Goal: Information Seeking & Learning: Learn about a topic

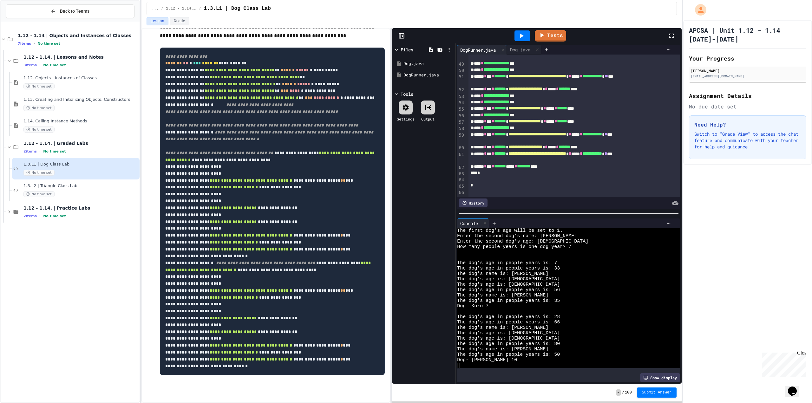
scroll to position [1002, 0]
click at [519, 46] on div "Dog.java" at bounding box center [524, 50] width 35 height 10
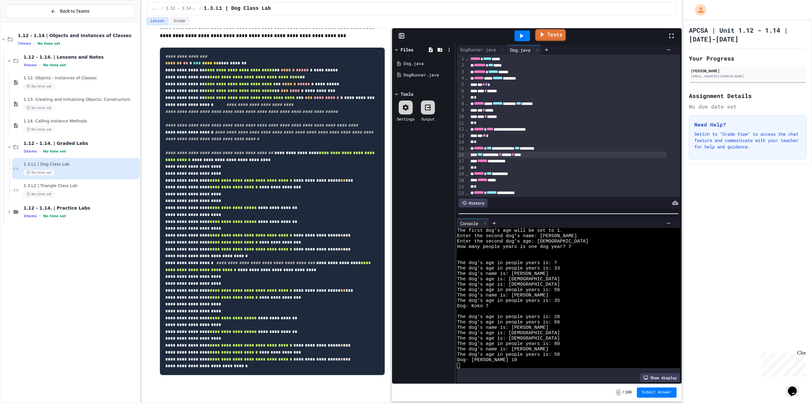
click at [555, 33] on link "Tests" at bounding box center [550, 35] width 30 height 12
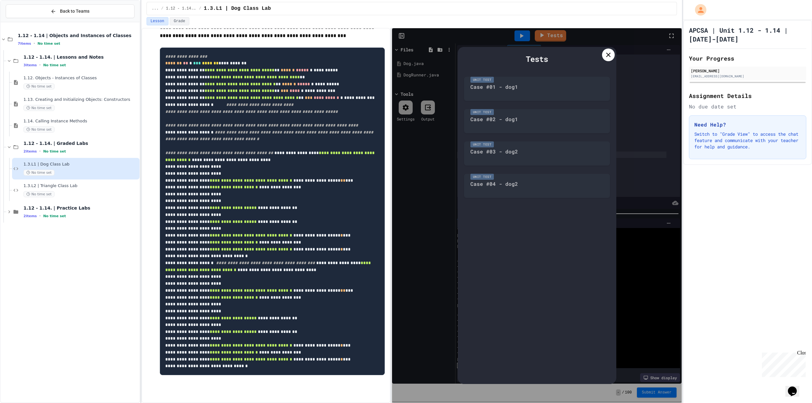
click at [608, 56] on icon at bounding box center [608, 55] width 8 height 8
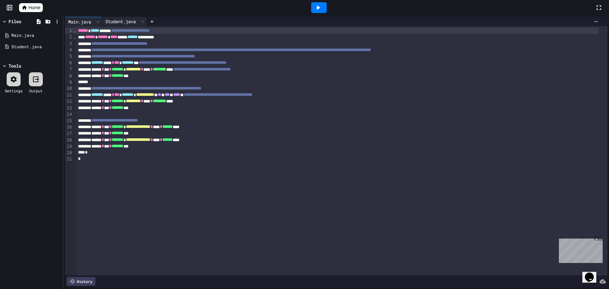
click at [117, 19] on div "Student.java" at bounding box center [120, 21] width 37 height 7
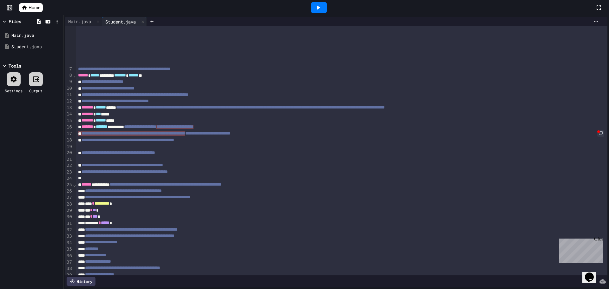
click at [26, 9] on icon at bounding box center [24, 7] width 5 height 4
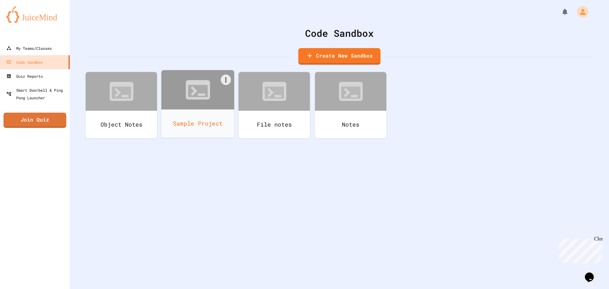
click at [203, 124] on div "Sample Project" at bounding box center [197, 123] width 73 height 28
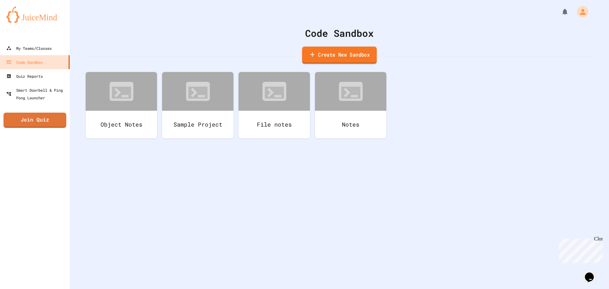
click at [322, 58] on link "Create New Sandbox" at bounding box center [339, 55] width 75 height 17
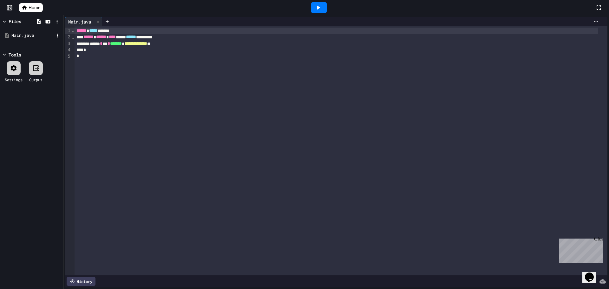
click at [37, 38] on div "Main.java" at bounding box center [32, 35] width 42 height 6
click at [48, 16] on div at bounding box center [319, 7] width 552 height 17
click at [36, 20] on icon at bounding box center [39, 22] width 6 height 6
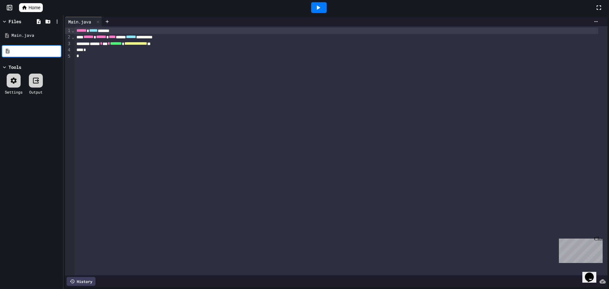
click at [27, 50] on input at bounding box center [36, 51] width 48 height 6
type input "**********"
click at [22, 36] on div "Adder.java" at bounding box center [32, 35] width 42 height 6
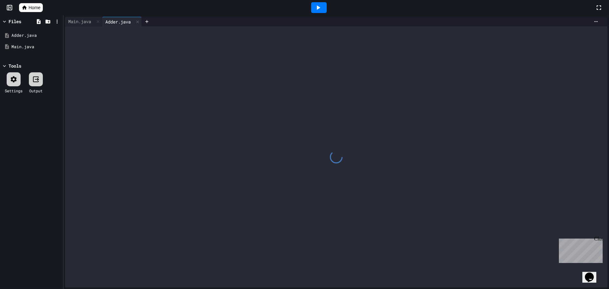
click at [137, 45] on div at bounding box center [336, 156] width 542 height 261
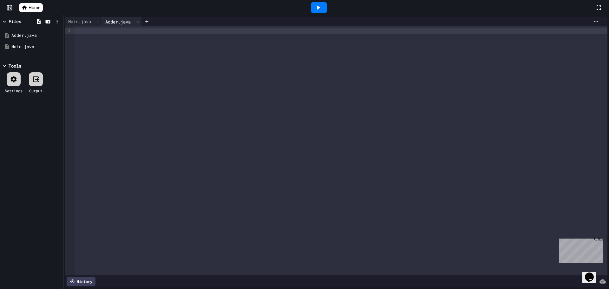
click at [124, 55] on div at bounding box center [341, 150] width 533 height 249
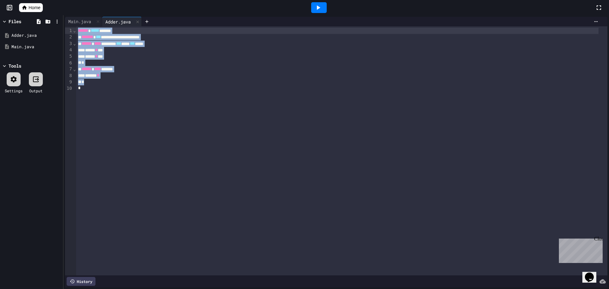
drag, startPoint x: 112, startPoint y: 111, endPoint x: 70, endPoint y: 0, distance: 118.9
click at [70, 0] on html "**********" at bounding box center [304, 144] width 609 height 289
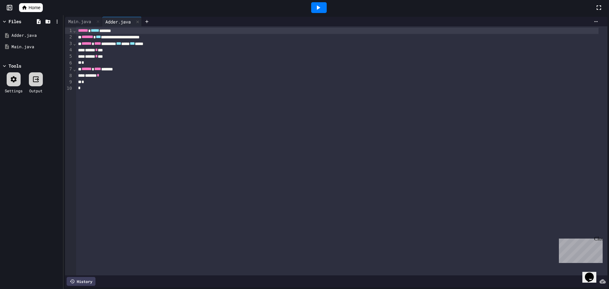
click at [25, 3] on div "Home" at bounding box center [304, 7] width 609 height 15
click at [24, 5] on icon at bounding box center [25, 8] width 6 height 6
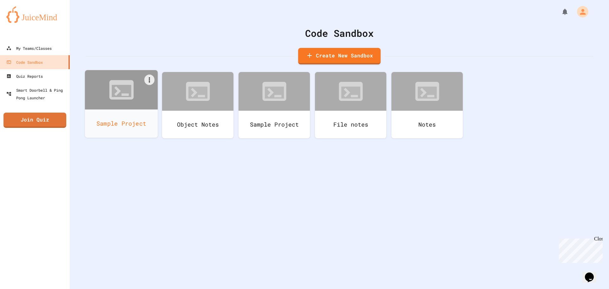
click at [115, 106] on div at bounding box center [121, 89] width 73 height 39
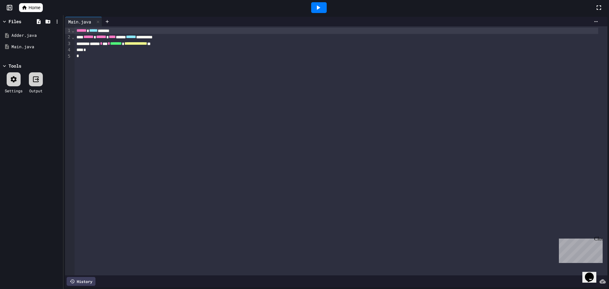
click at [31, 6] on span "Home" at bounding box center [35, 7] width 12 height 6
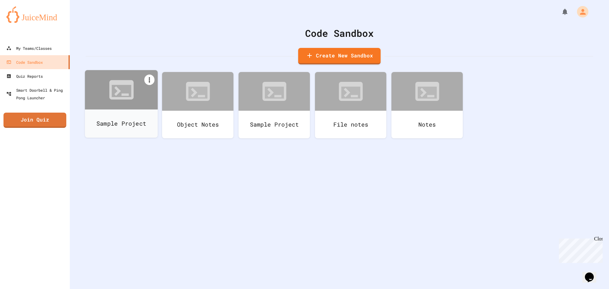
click at [151, 78] on icon at bounding box center [150, 80] width 8 height 8
click at [235, 239] on icon at bounding box center [239, 243] width 8 height 8
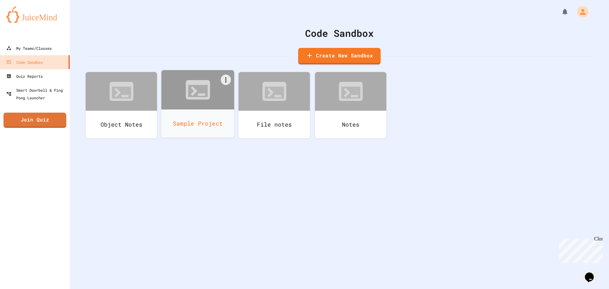
click at [203, 120] on div "Sample Project" at bounding box center [197, 123] width 73 height 28
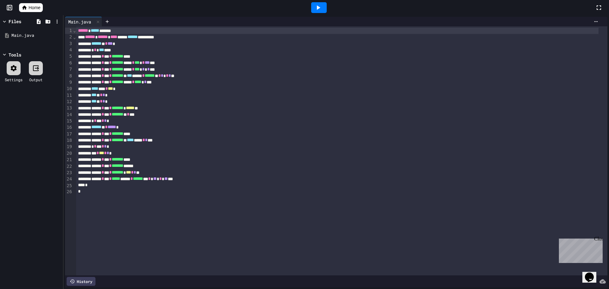
click at [210, 179] on div "****** * *** * ***** ****** * ****** ** * ** * ** **" at bounding box center [337, 179] width 522 height 6
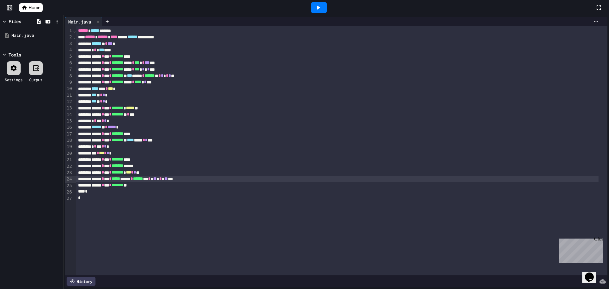
click at [210, 179] on div "****** * *** * ***** ****** * ****** ** * ** * ** **" at bounding box center [337, 179] width 522 height 6
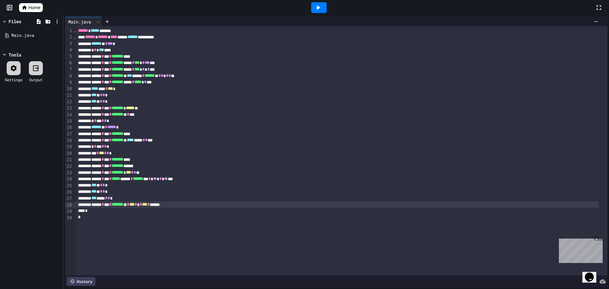
click at [325, 9] on div at bounding box center [319, 7] width 16 height 11
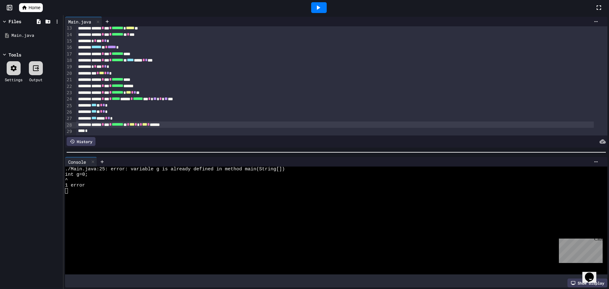
scroll to position [94, 0]
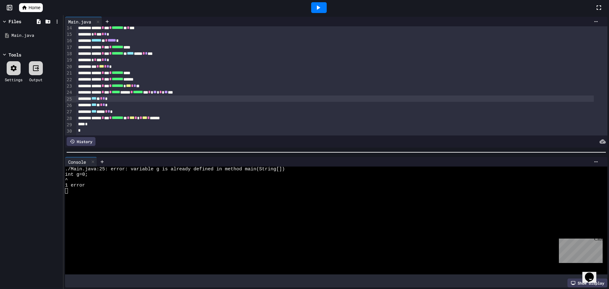
click at [102, 96] on span "*" at bounding box center [101, 98] width 3 height 4
click at [320, 1] on div at bounding box center [319, 7] width 22 height 17
click at [321, 9] on icon at bounding box center [318, 8] width 8 height 8
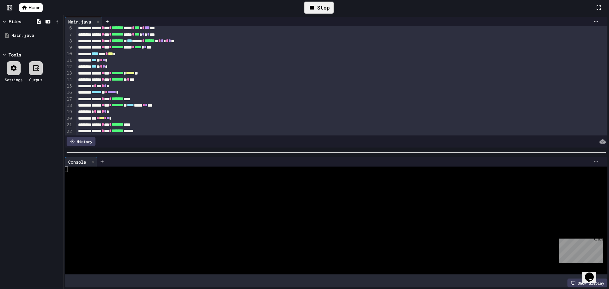
scroll to position [0, 0]
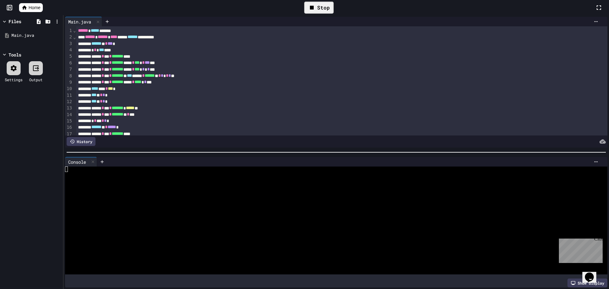
click at [313, 5] on icon at bounding box center [312, 8] width 8 height 8
click at [314, 7] on div at bounding box center [319, 7] width 16 height 11
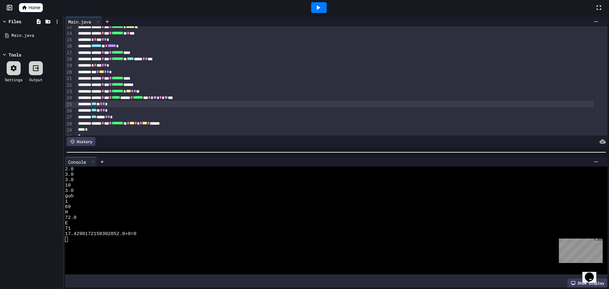
scroll to position [94, 0]
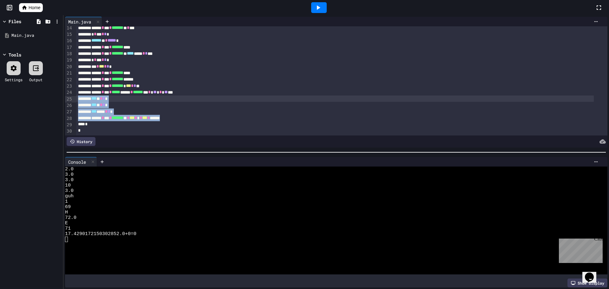
drag, startPoint x: 196, startPoint y: 110, endPoint x: 63, endPoint y: 93, distance: 134.0
click at [63, 93] on div "**********" at bounding box center [335, 82] width 545 height 134
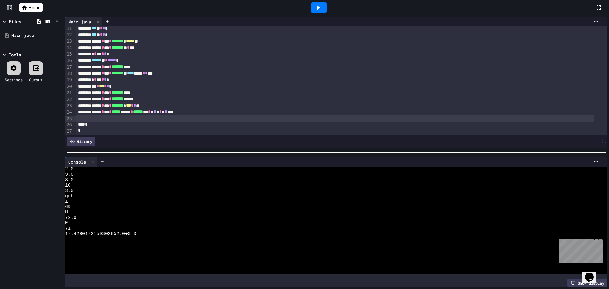
scroll to position [68, 0]
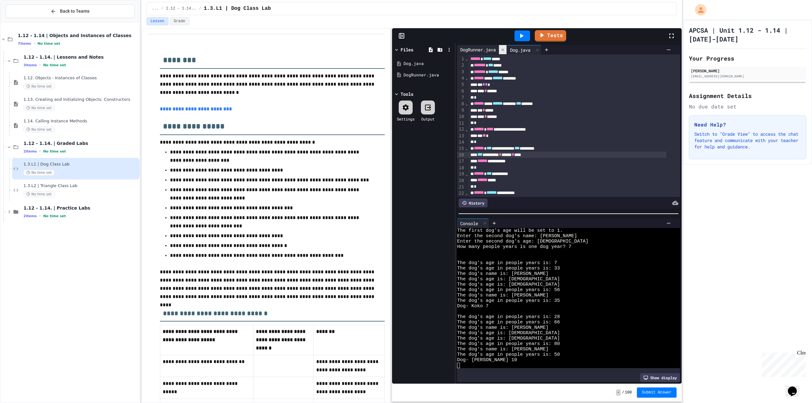
scroll to position [5, 0]
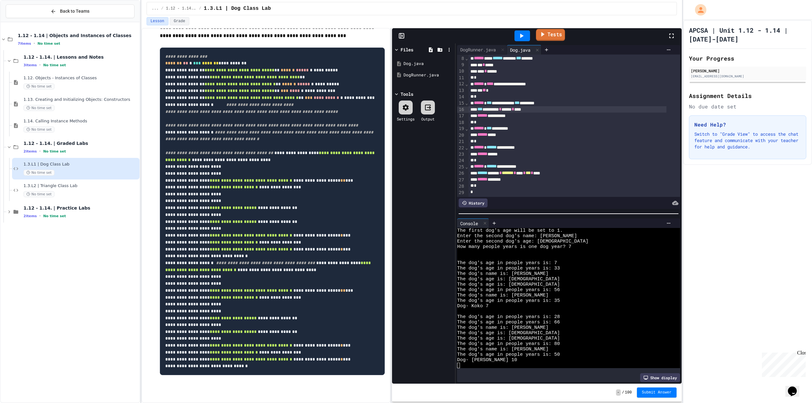
click at [553, 32] on link "Tests" at bounding box center [550, 35] width 29 height 12
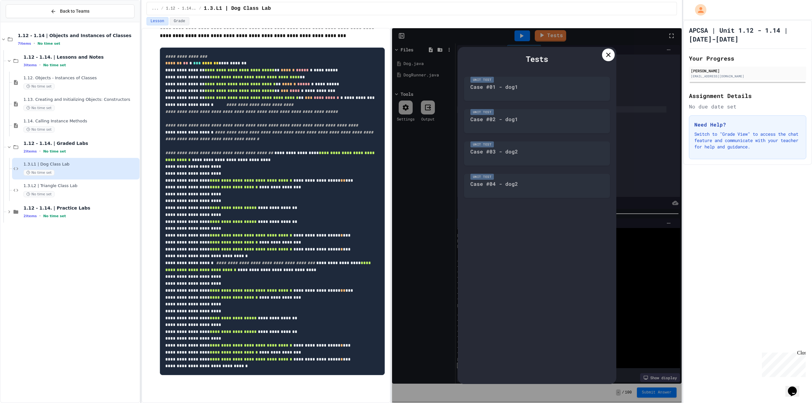
drag, startPoint x: 446, startPoint y: 173, endPoint x: 396, endPoint y: 199, distance: 55.9
click at [396, 199] on div "Tests Unit Test Case #01 - dog1 Unit Test Case #02 - dog1 Unit Test Case #03 - …" at bounding box center [536, 215] width 289 height 374
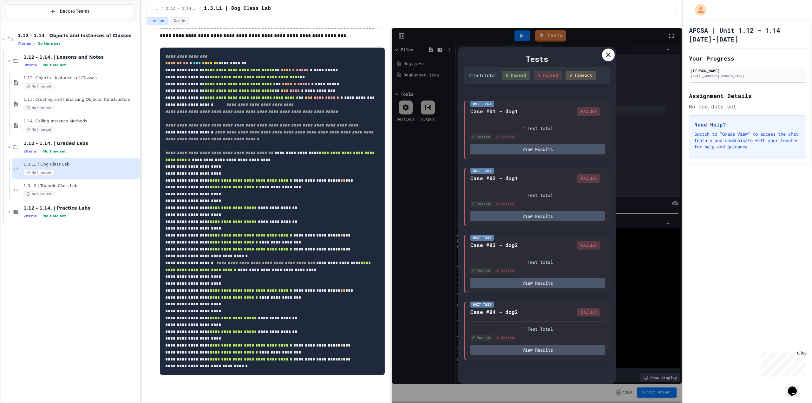
click at [500, 95] on div at bounding box center [536, 94] width 159 height 6
click at [521, 150] on button "View Results" at bounding box center [537, 148] width 134 height 10
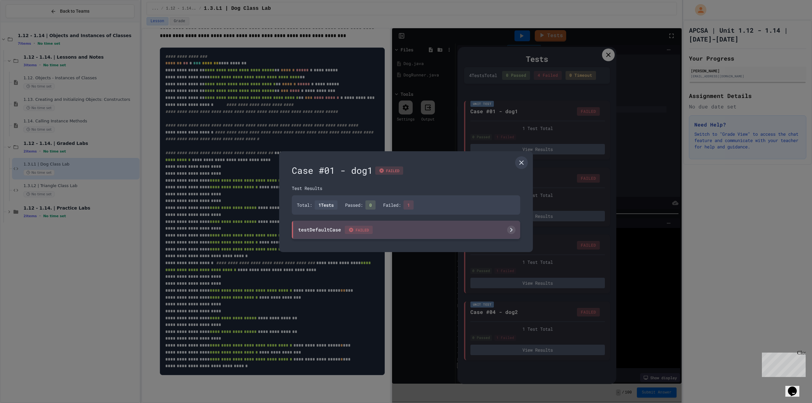
click at [410, 225] on div "testDefaultCase FAILED" at bounding box center [406, 230] width 228 height 18
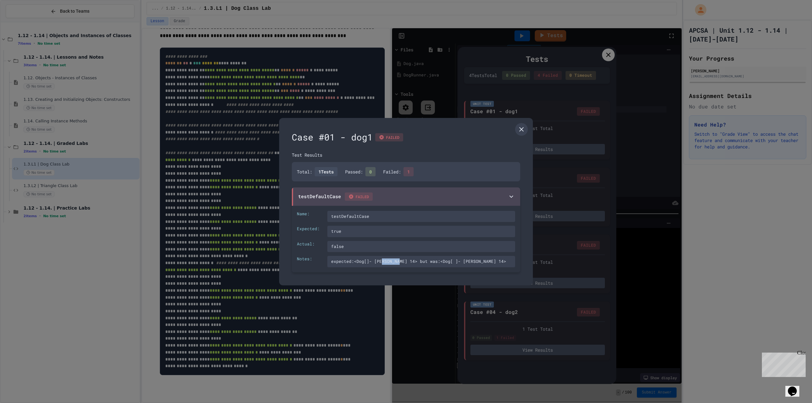
drag, startPoint x: 381, startPoint y: 264, endPoint x: 397, endPoint y: 259, distance: 16.6
click at [397, 259] on div "expected:<Dog[]- [PERSON_NAME] 14> but was:<Dog[ ]- [PERSON_NAME] 14>" at bounding box center [421, 261] width 188 height 11
click at [380, 262] on div "expected:<Dog[]- [PERSON_NAME] 14> but was:<Dog[ ]- [PERSON_NAME] 14>" at bounding box center [421, 261] width 188 height 11
click at [441, 261] on div "expected:<Dog[]- [PERSON_NAME] 14> but was:<Dog[ ]- [PERSON_NAME] 14>" at bounding box center [421, 261] width 188 height 11
click at [438, 261] on div "expected:<Dog[]- [PERSON_NAME] 14> but was:<Dog[ ]- [PERSON_NAME] 14>" at bounding box center [421, 261] width 188 height 11
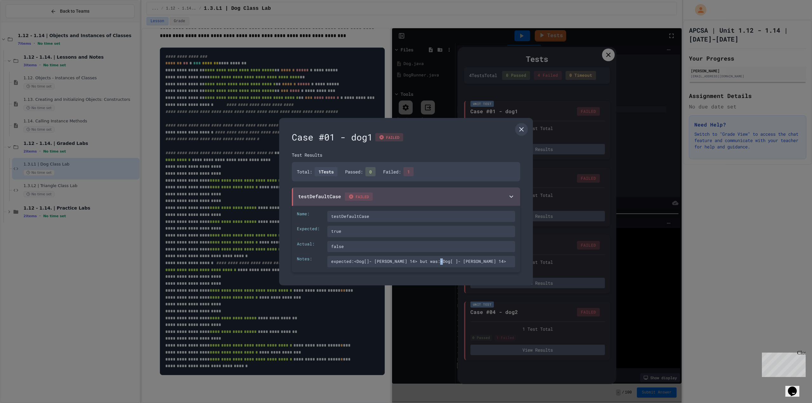
click at [437, 262] on div "expected:<Dog[]- [PERSON_NAME] 14> but was:<Dog[ ]- [PERSON_NAME] 14>" at bounding box center [421, 261] width 188 height 11
click at [525, 126] on link at bounding box center [521, 129] width 13 height 13
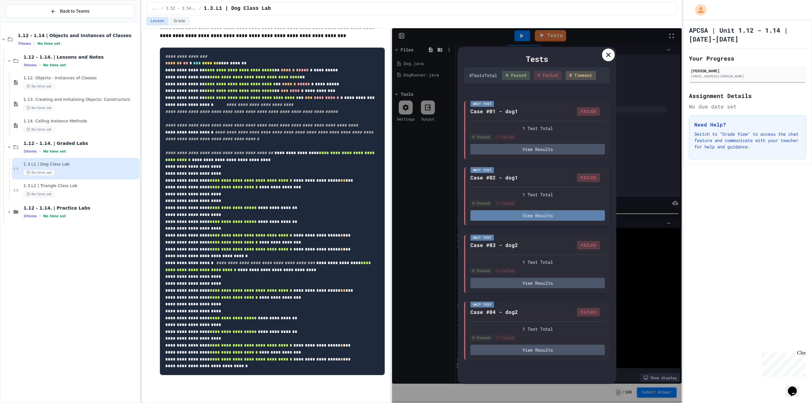
click at [539, 219] on button "View Results" at bounding box center [537, 215] width 134 height 10
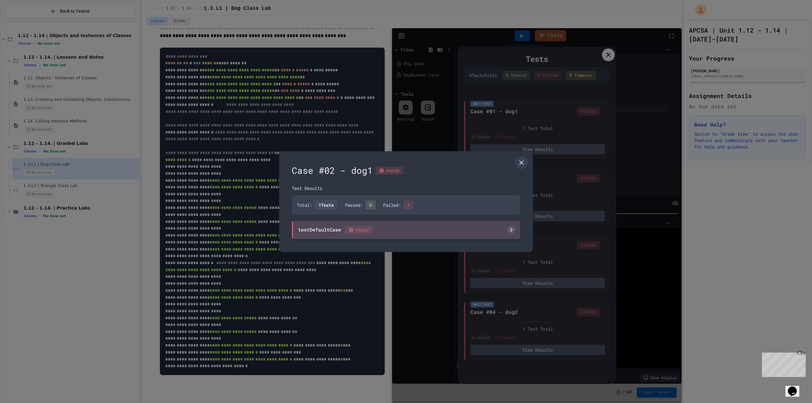
click at [477, 226] on div "testDefaultCase FAILED" at bounding box center [406, 230] width 228 height 18
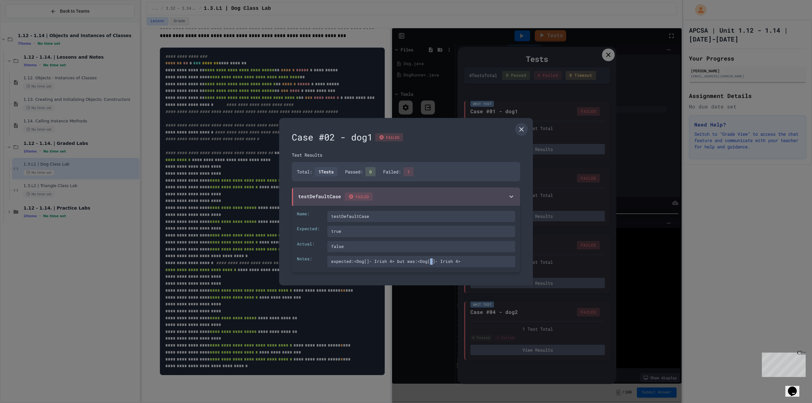
click at [429, 262] on div "expected:<Dog[]- Irish 4> but was:<Dog[ ]- Irish 4>" at bounding box center [421, 261] width 188 height 11
click at [525, 132] on icon at bounding box center [521, 130] width 8 height 8
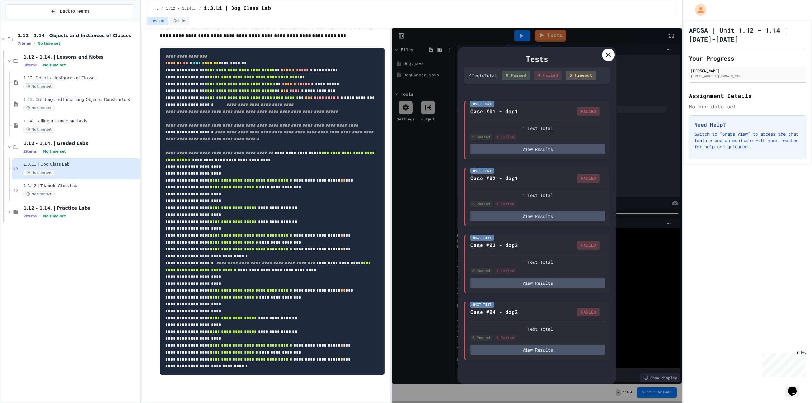
click at [613, 56] on div at bounding box center [608, 55] width 13 height 13
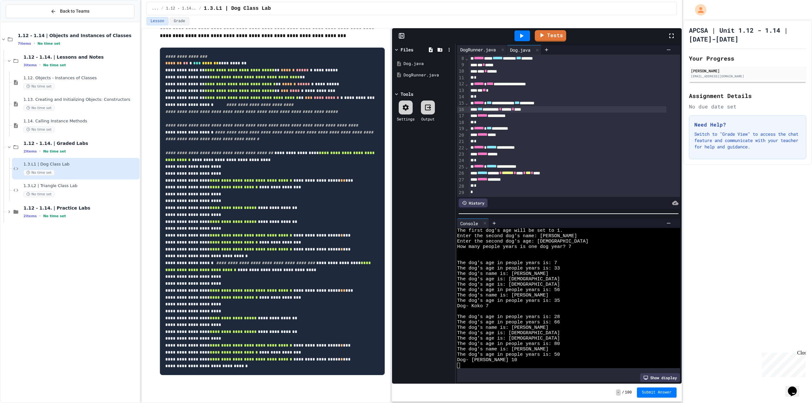
click at [491, 48] on div "DogRunner.java" at bounding box center [478, 49] width 42 height 7
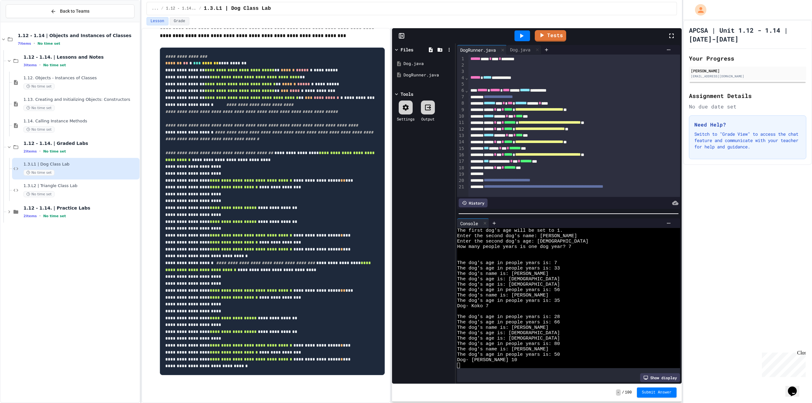
scroll to position [330, 0]
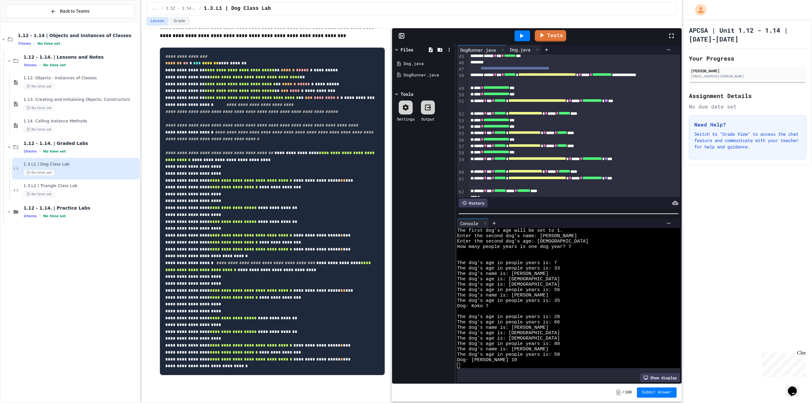
click at [516, 49] on div "Dog.java" at bounding box center [520, 49] width 27 height 7
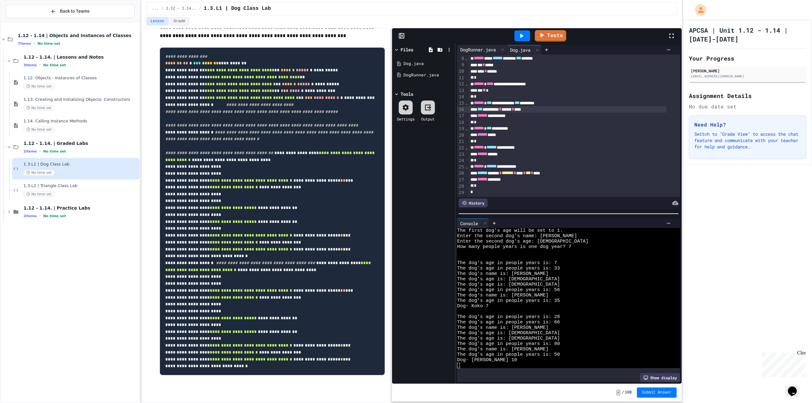
click at [489, 50] on div "DogRunner.java" at bounding box center [478, 49] width 42 height 7
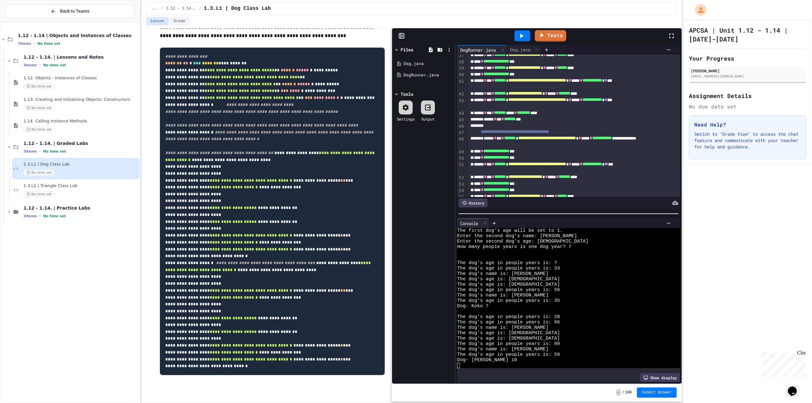
scroll to position [235, 0]
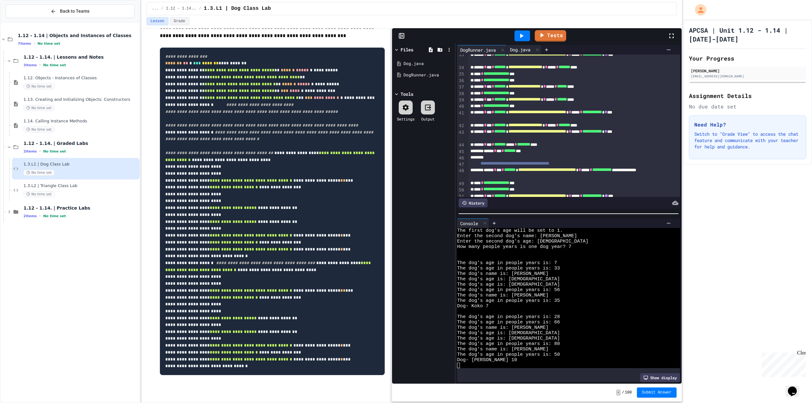
click at [525, 48] on div "Dog.java" at bounding box center [520, 49] width 27 height 7
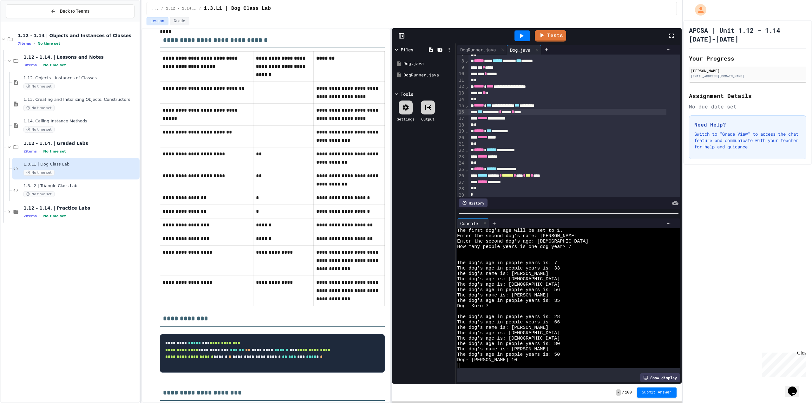
scroll to position [53, 0]
click at [479, 48] on div "DogRunner.java" at bounding box center [478, 49] width 42 height 7
